Goal: Navigation & Orientation: Find specific page/section

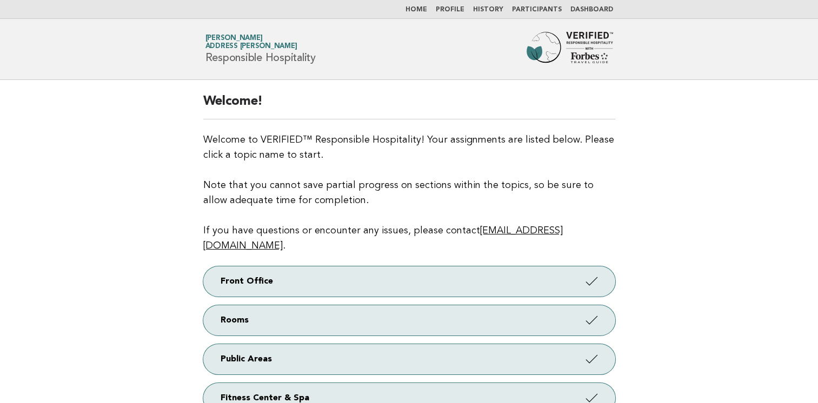
click at [584, 8] on link "Dashboard" at bounding box center [592, 9] width 43 height 6
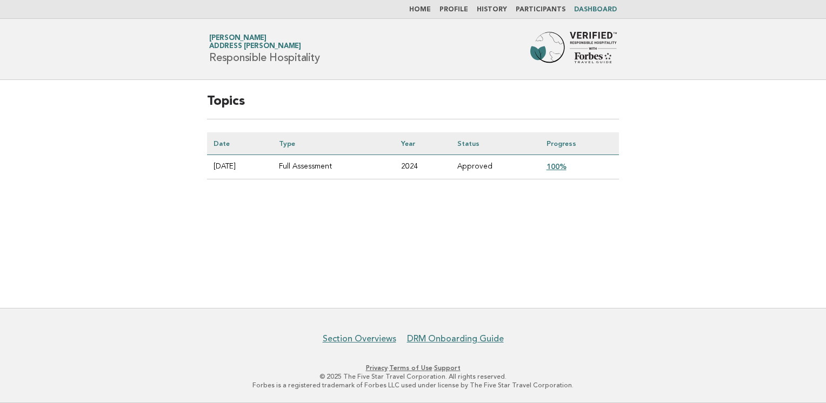
click at [427, 11] on link "Home" at bounding box center [420, 9] width 22 height 6
